Goal: Find specific page/section: Find specific page/section

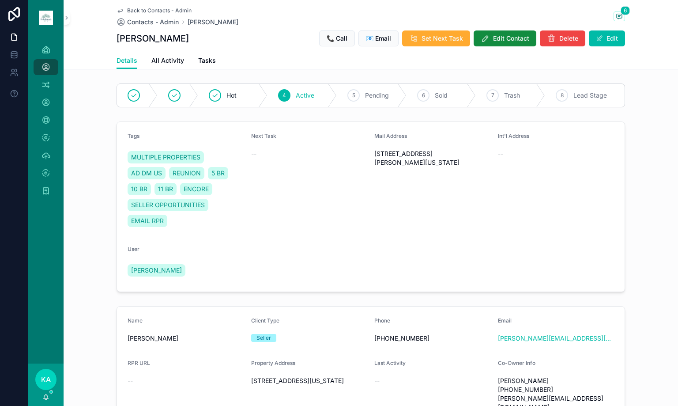
click at [165, 21] on span "Contacts - Admin" at bounding box center [153, 22] width 52 height 9
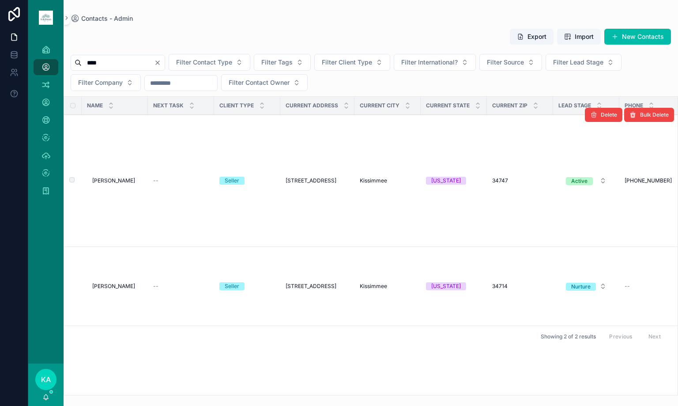
click at [117, 181] on span "[PERSON_NAME]" at bounding box center [113, 180] width 43 height 7
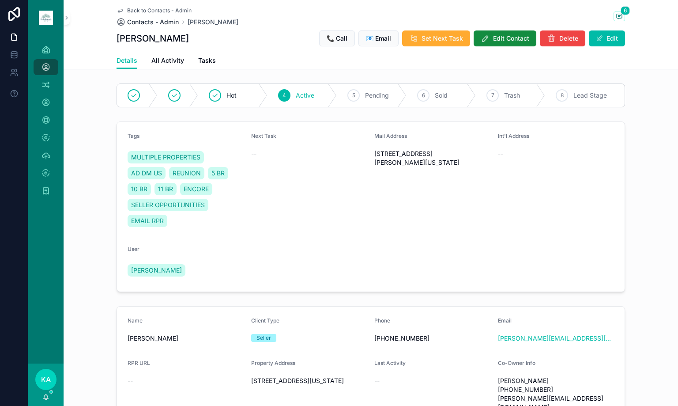
click at [165, 20] on span "Contacts - Admin" at bounding box center [153, 22] width 52 height 9
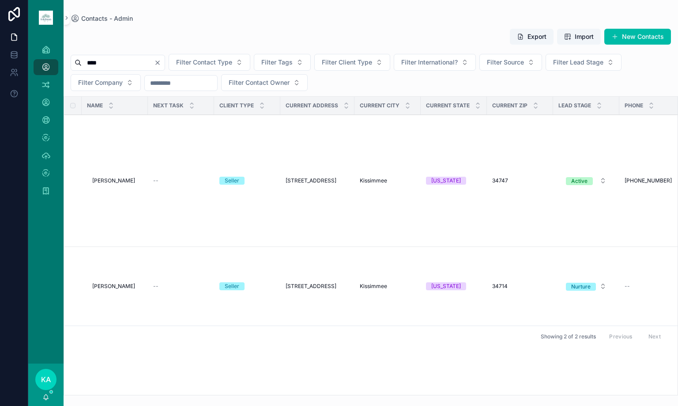
click at [161, 62] on icon "Clear" at bounding box center [157, 62] width 7 height 7
